Goal: Find contact information: Find contact information

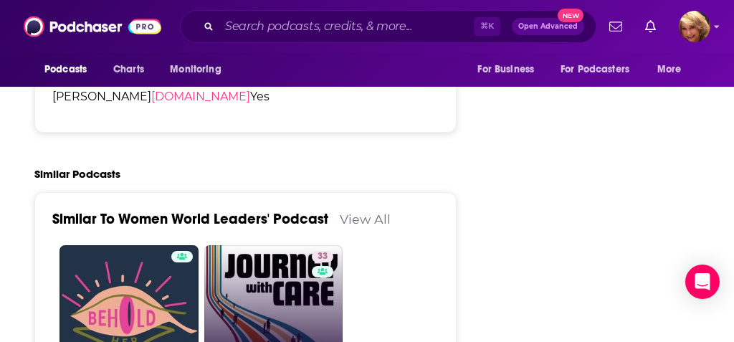
scroll to position [2451, 0]
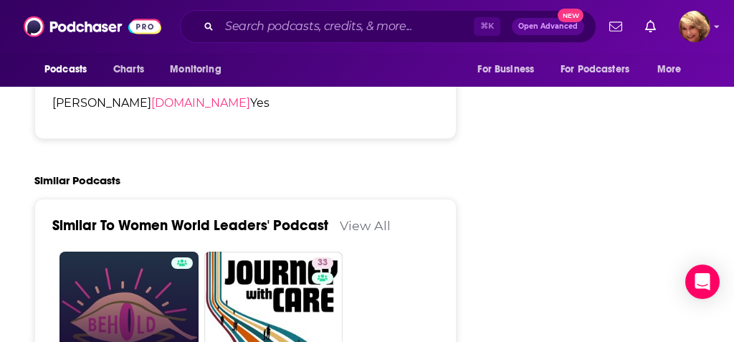
click at [130, 251] on link "Behold Her" at bounding box center [128, 320] width 139 height 139
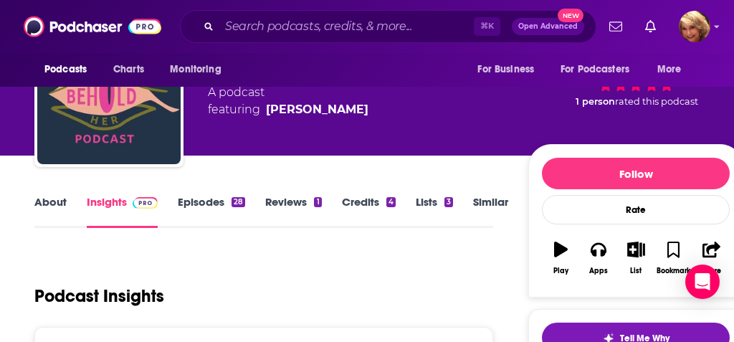
scroll to position [79, 0]
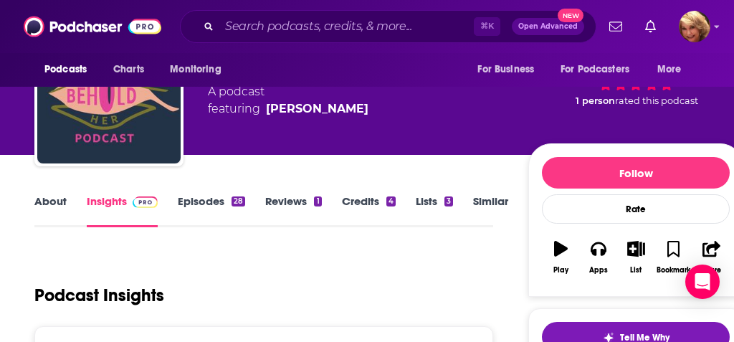
click at [40, 204] on link "About" at bounding box center [50, 210] width 32 height 33
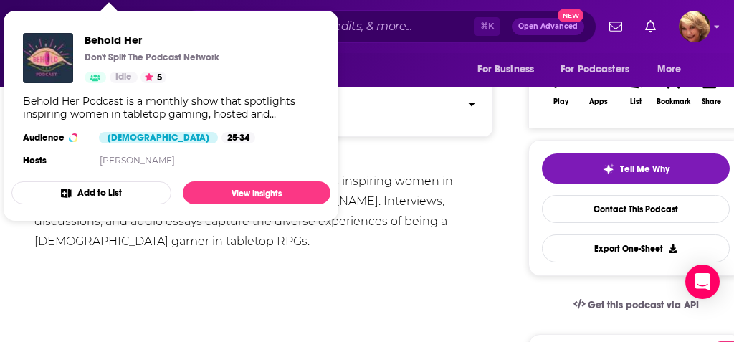
scroll to position [246, 0]
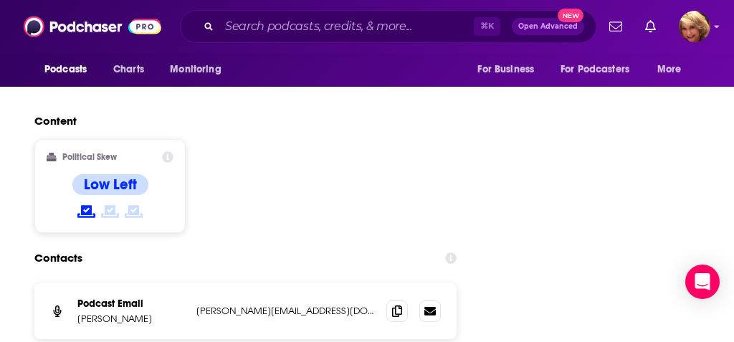
scroll to position [1756, 0]
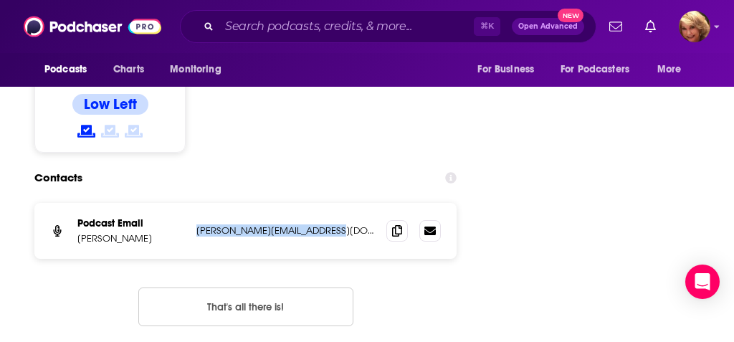
drag, startPoint x: 340, startPoint y: 147, endPoint x: 192, endPoint y: 147, distance: 148.3
click at [192, 203] on div "Podcast Email [PERSON_NAME] [PERSON_NAME][EMAIL_ADDRESS][DOMAIN_NAME] [PERSON_N…" at bounding box center [245, 231] width 422 height 56
copy p "[PERSON_NAME][EMAIL_ADDRESS][DOMAIN_NAME]"
click at [350, 224] on p "[PERSON_NAME][EMAIL_ADDRESS][DOMAIN_NAME]" at bounding box center [285, 230] width 178 height 12
drag, startPoint x: 335, startPoint y: 148, endPoint x: 194, endPoint y: 145, distance: 140.4
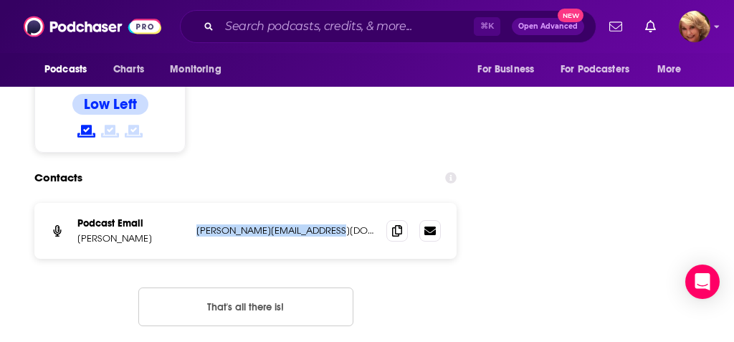
click at [194, 203] on div "Podcast Email [PERSON_NAME] [PERSON_NAME][EMAIL_ADDRESS][DOMAIN_NAME] [PERSON_N…" at bounding box center [245, 231] width 422 height 56
copy p "[PERSON_NAME][EMAIL_ADDRESS][DOMAIN_NAME]"
